Goal: Navigation & Orientation: Find specific page/section

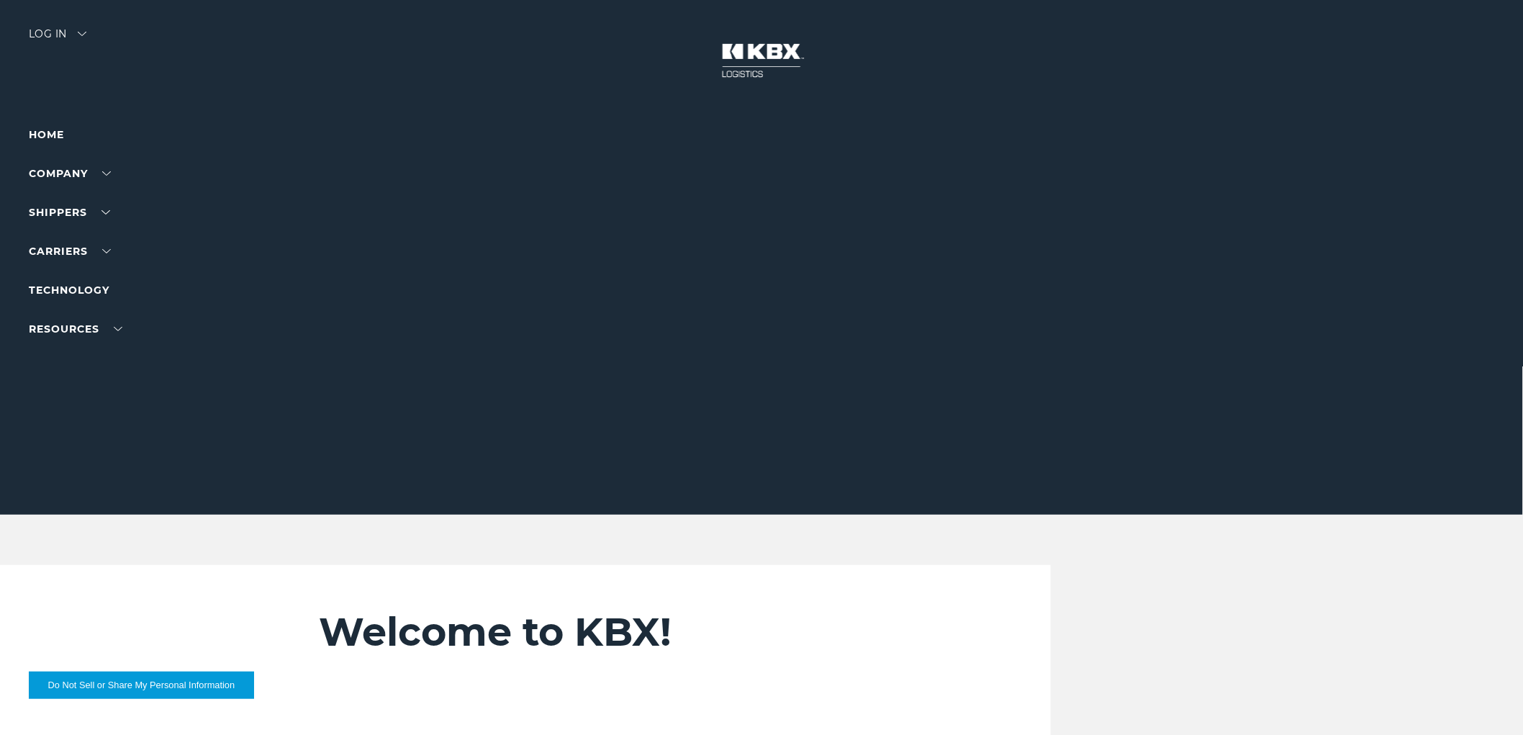
click at [84, 30] on div "Log in" at bounding box center [58, 39] width 58 height 21
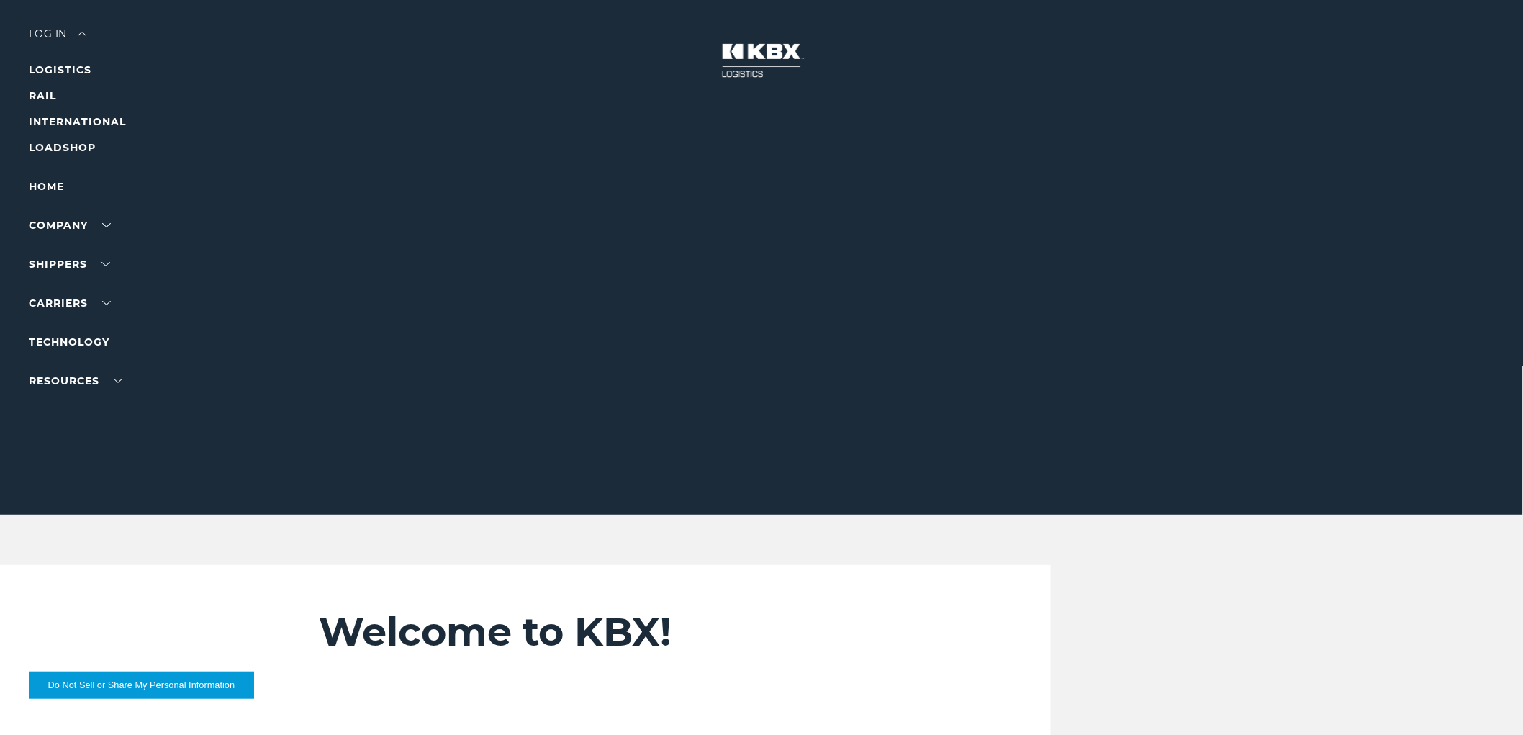
click at [38, 104] on li "RAIL" at bounding box center [91, 95] width 125 height 17
click at [44, 95] on link "RAIL" at bounding box center [42, 95] width 27 height 13
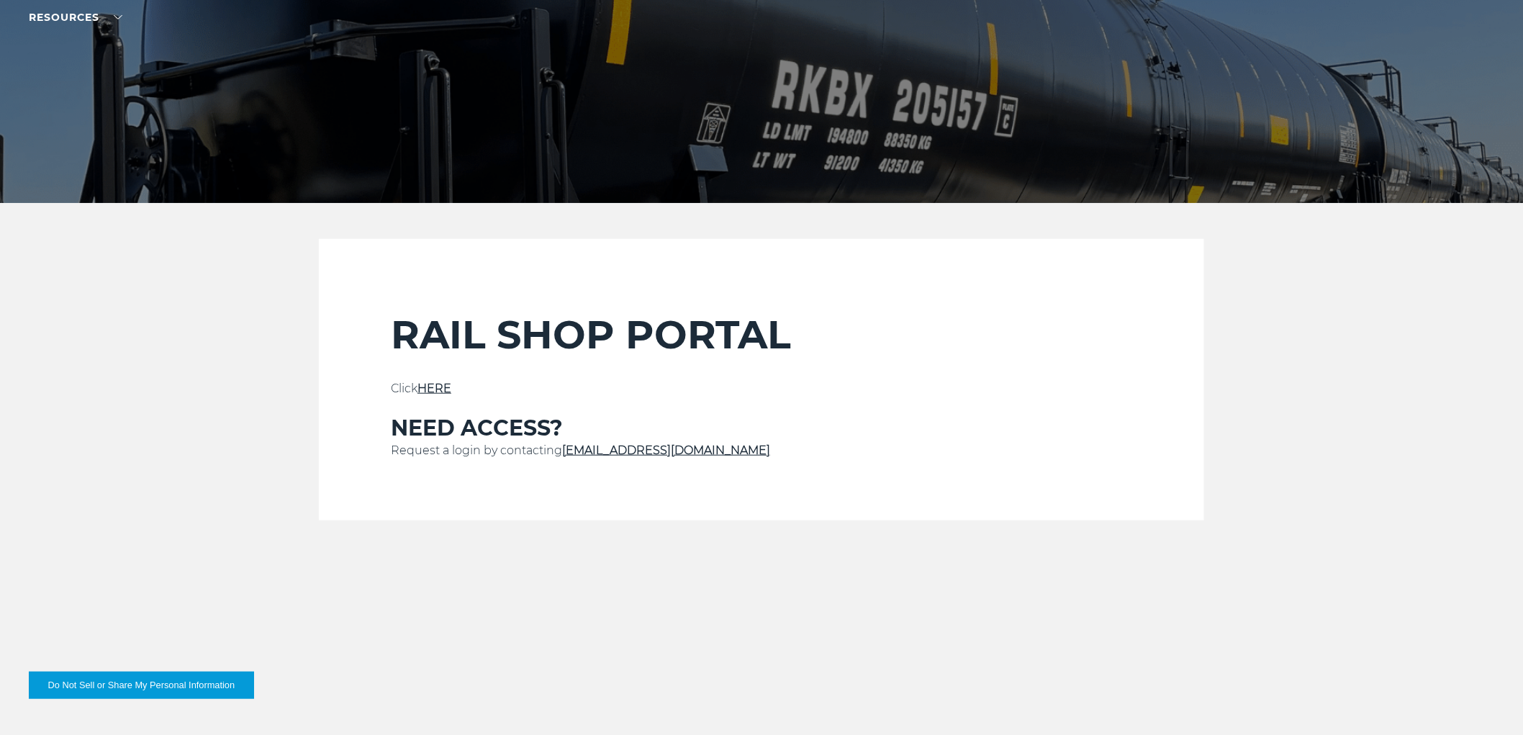
scroll to position [319, 0]
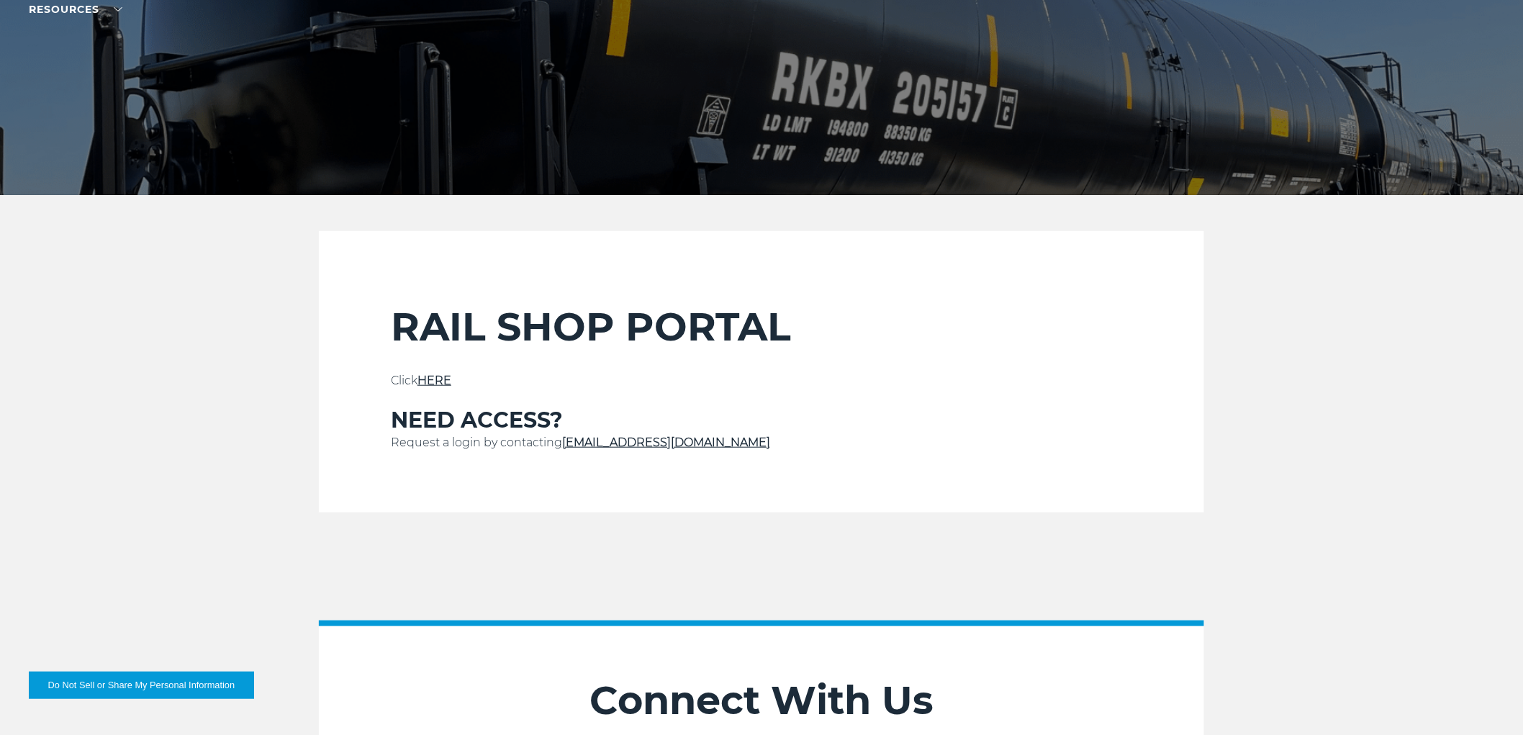
click at [428, 376] on link "HERE" at bounding box center [434, 380] width 34 height 14
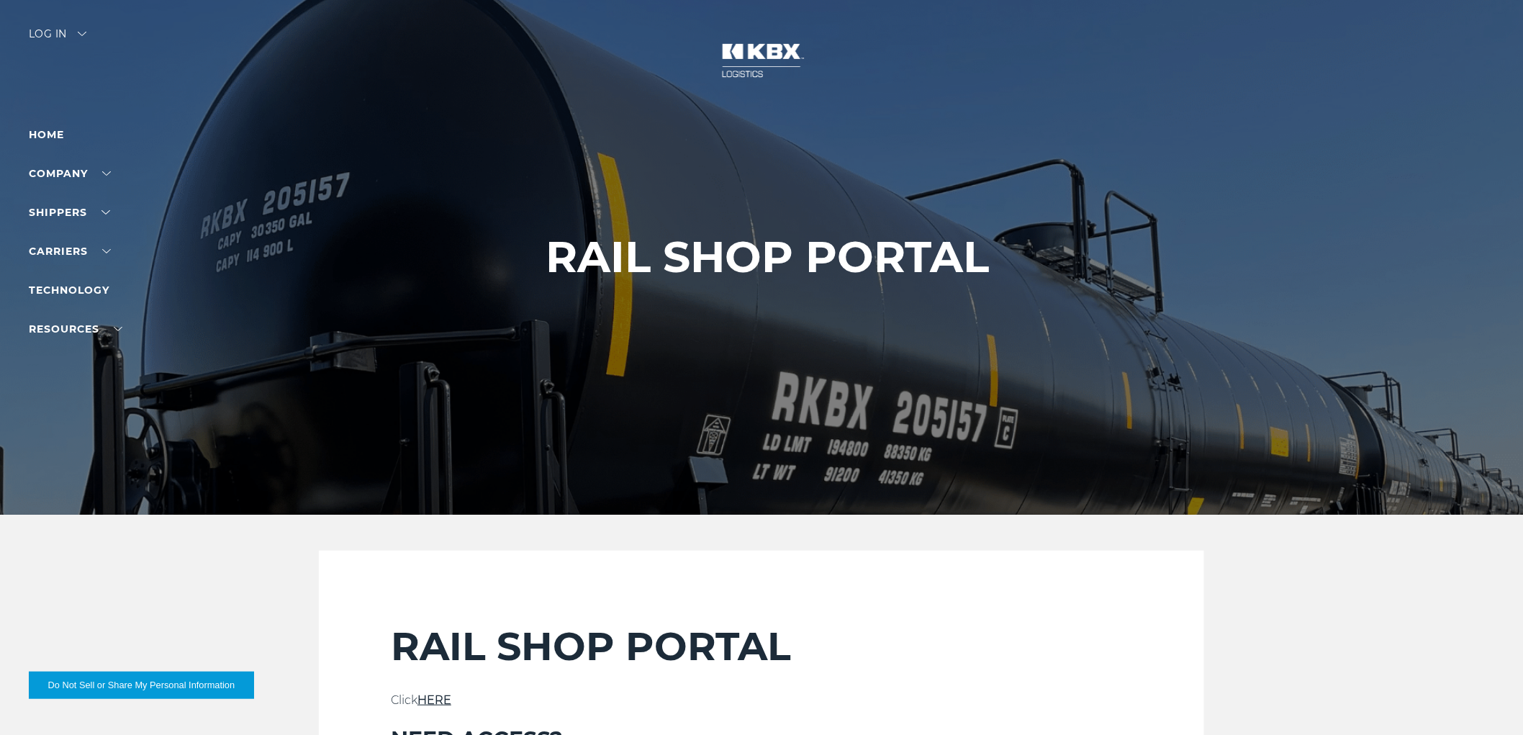
click at [81, 37] on div "Log in" at bounding box center [58, 39] width 58 height 21
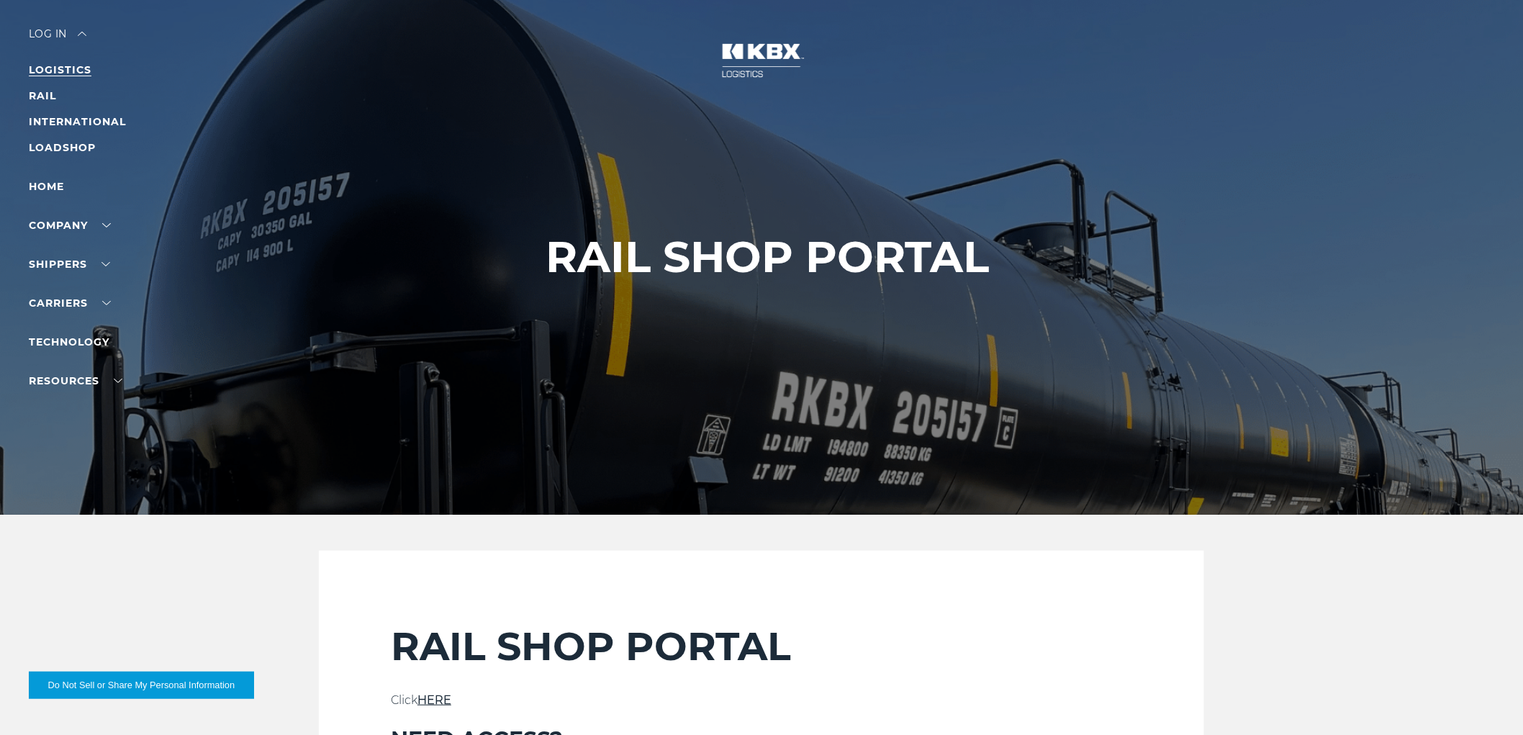
click at [69, 68] on link "LOGISTICS" at bounding box center [60, 69] width 63 height 13
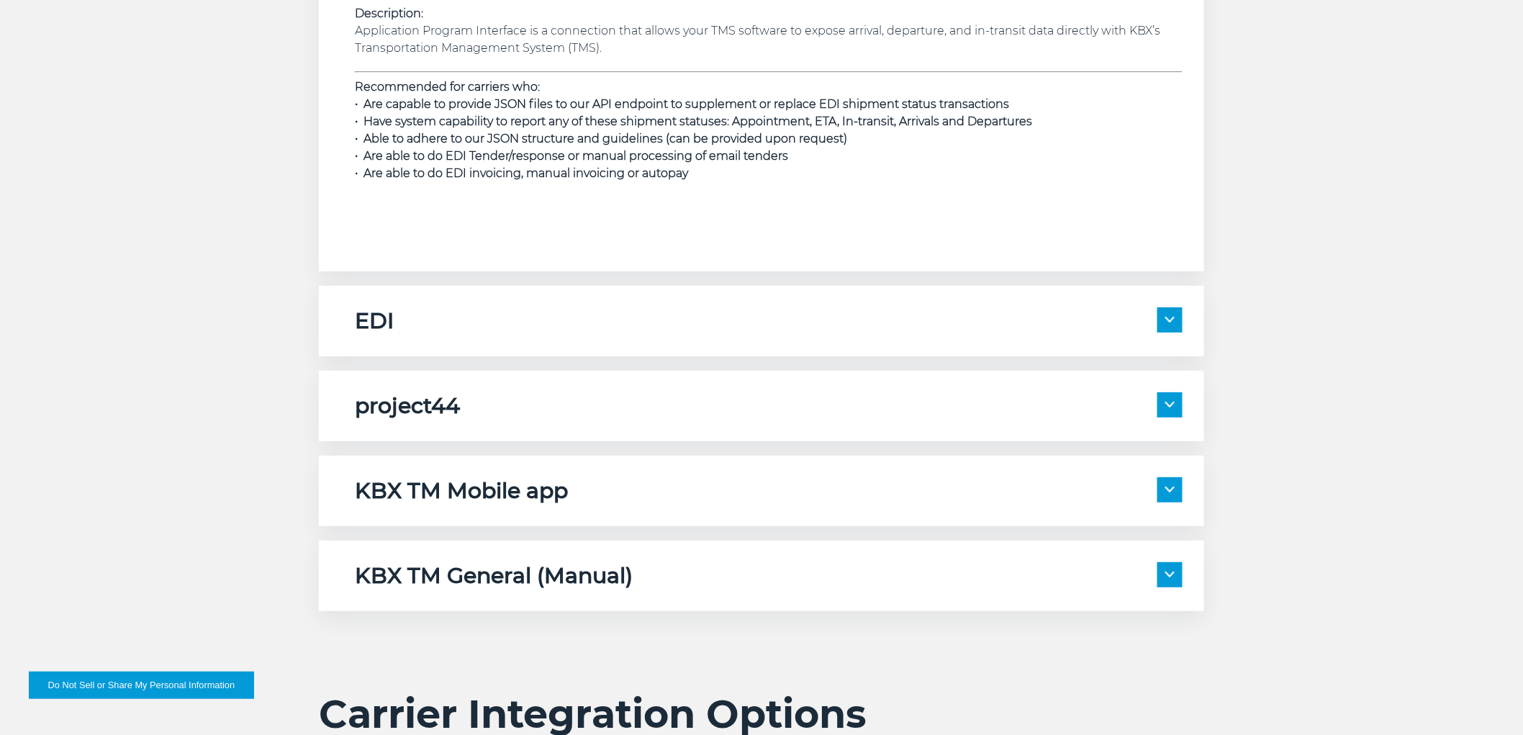
scroll to position [2318, 0]
